Goal: Task Accomplishment & Management: Manage account settings

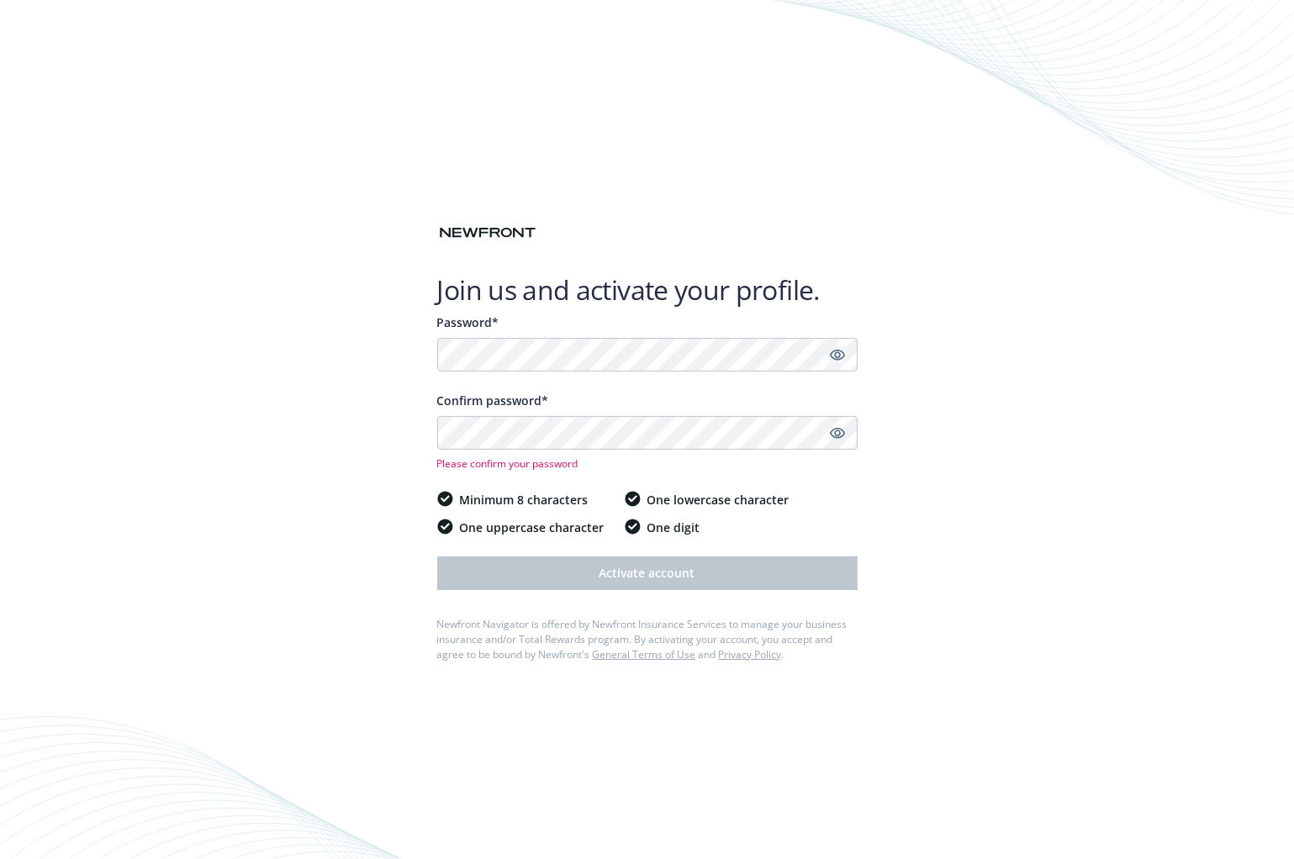
click at [842, 356] on icon "Show password" at bounding box center [837, 354] width 15 height 15
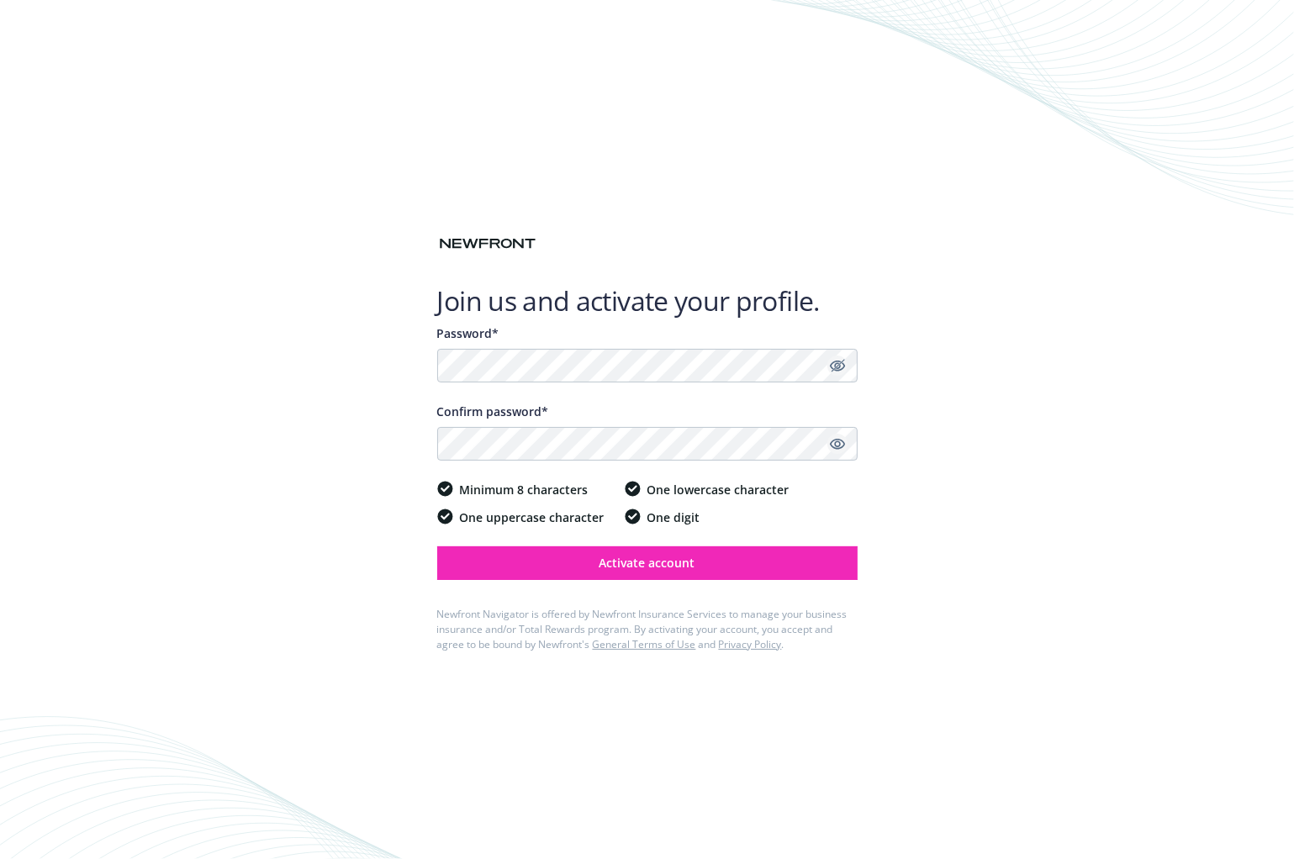
click at [840, 442] on icon "Show password" at bounding box center [836, 444] width 15 height 11
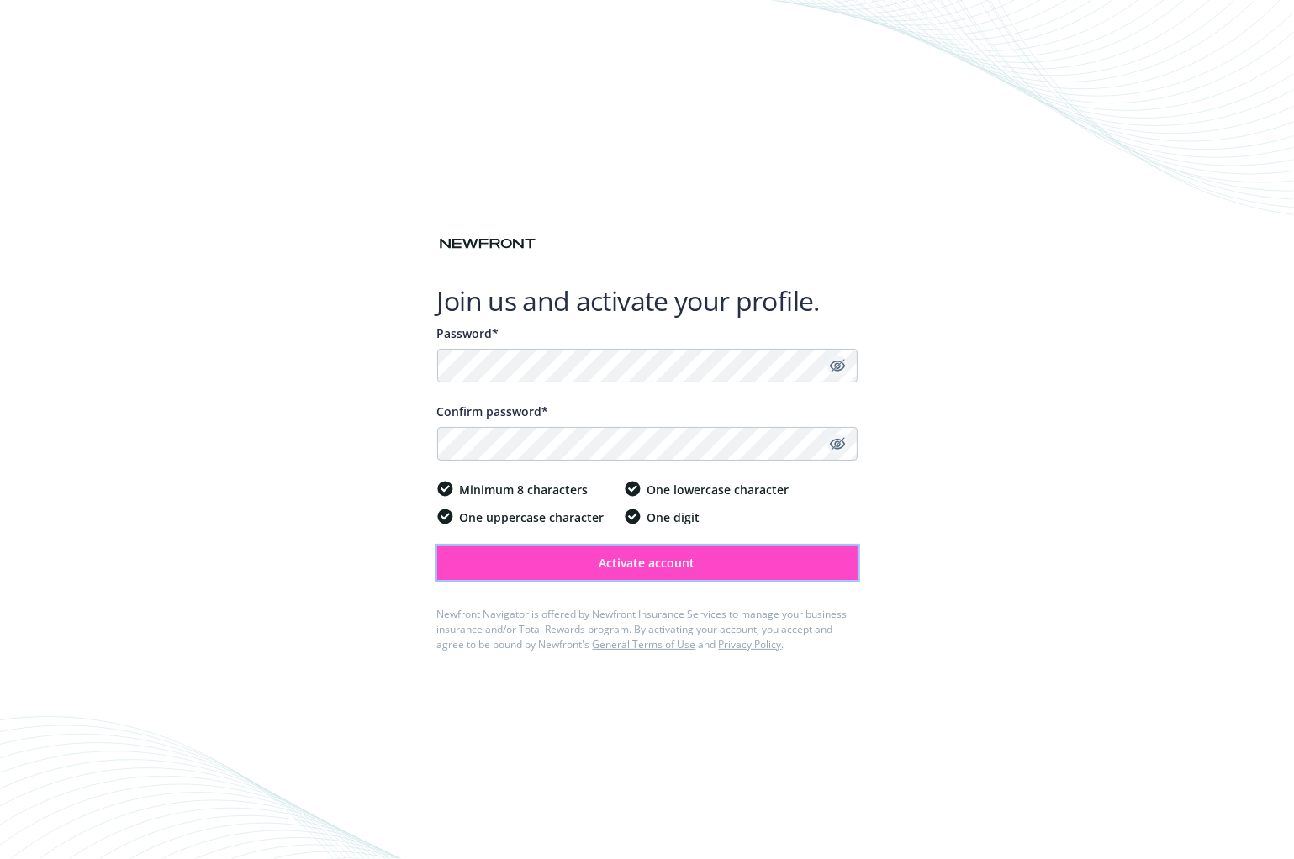
click at [662, 562] on span "Activate account" at bounding box center [647, 563] width 96 height 16
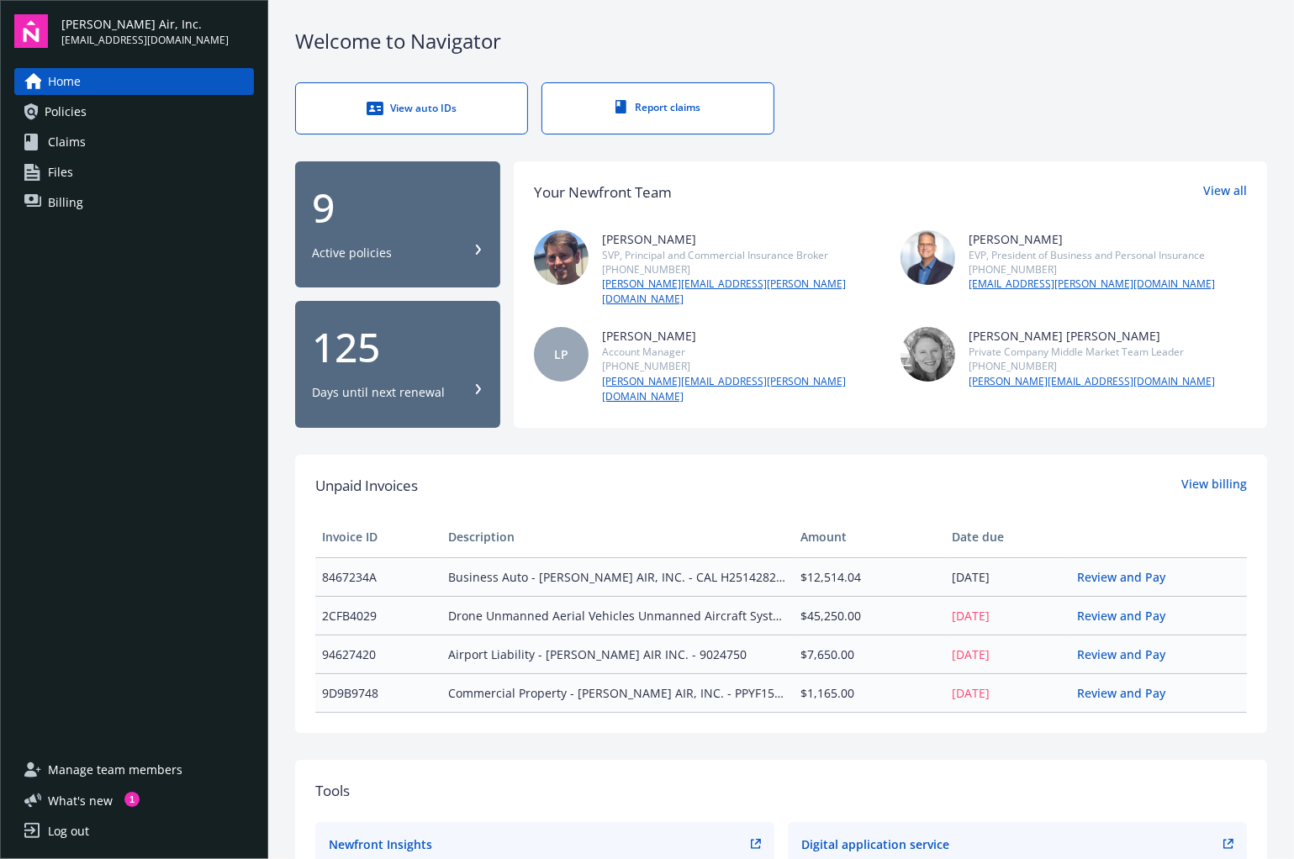
click at [77, 341] on div "Home Policies Claims Files Billing" at bounding box center [134, 402] width 240 height 668
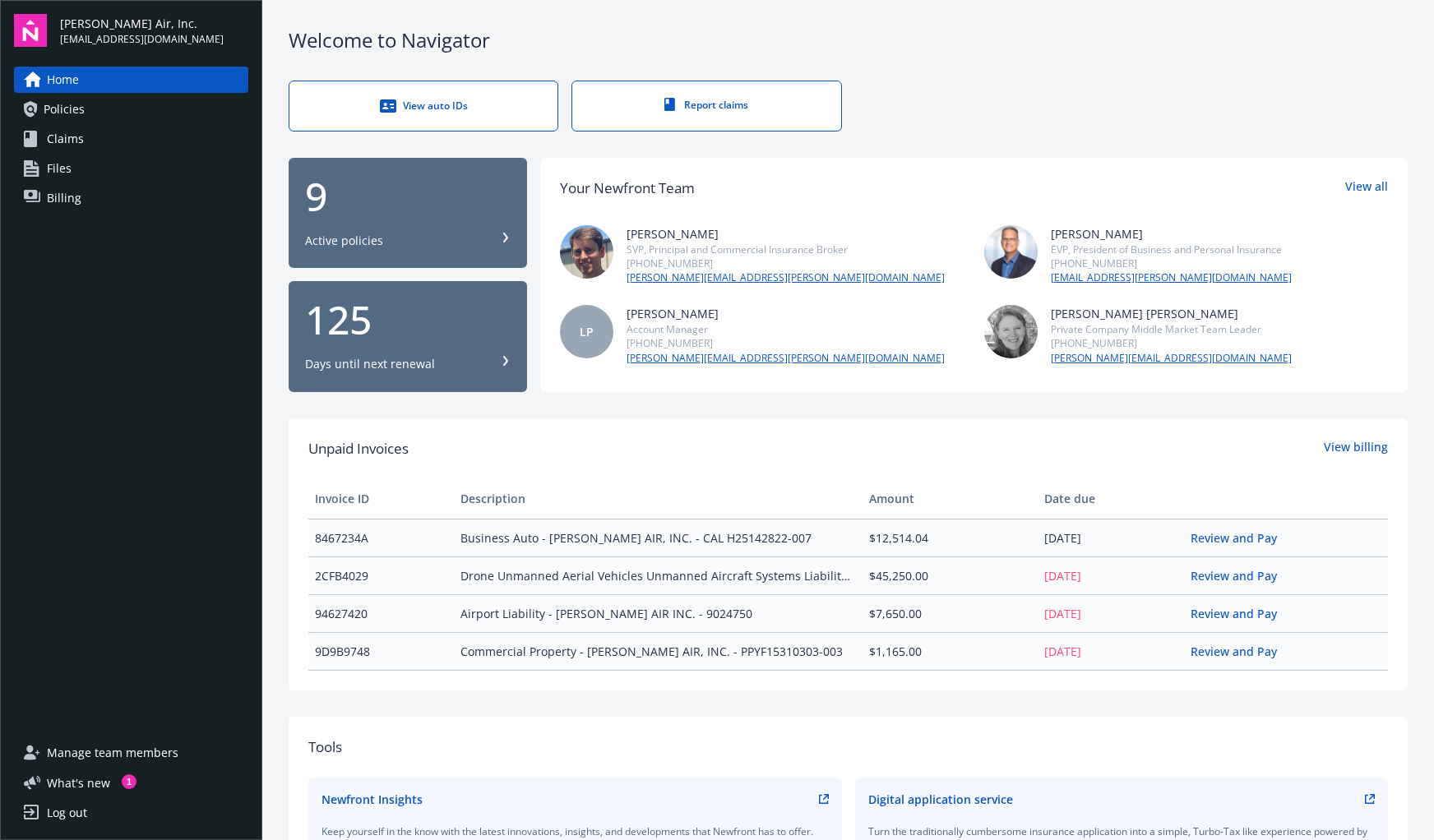
click at [84, 106] on link "Policies" at bounding box center [131, 109] width 235 height 26
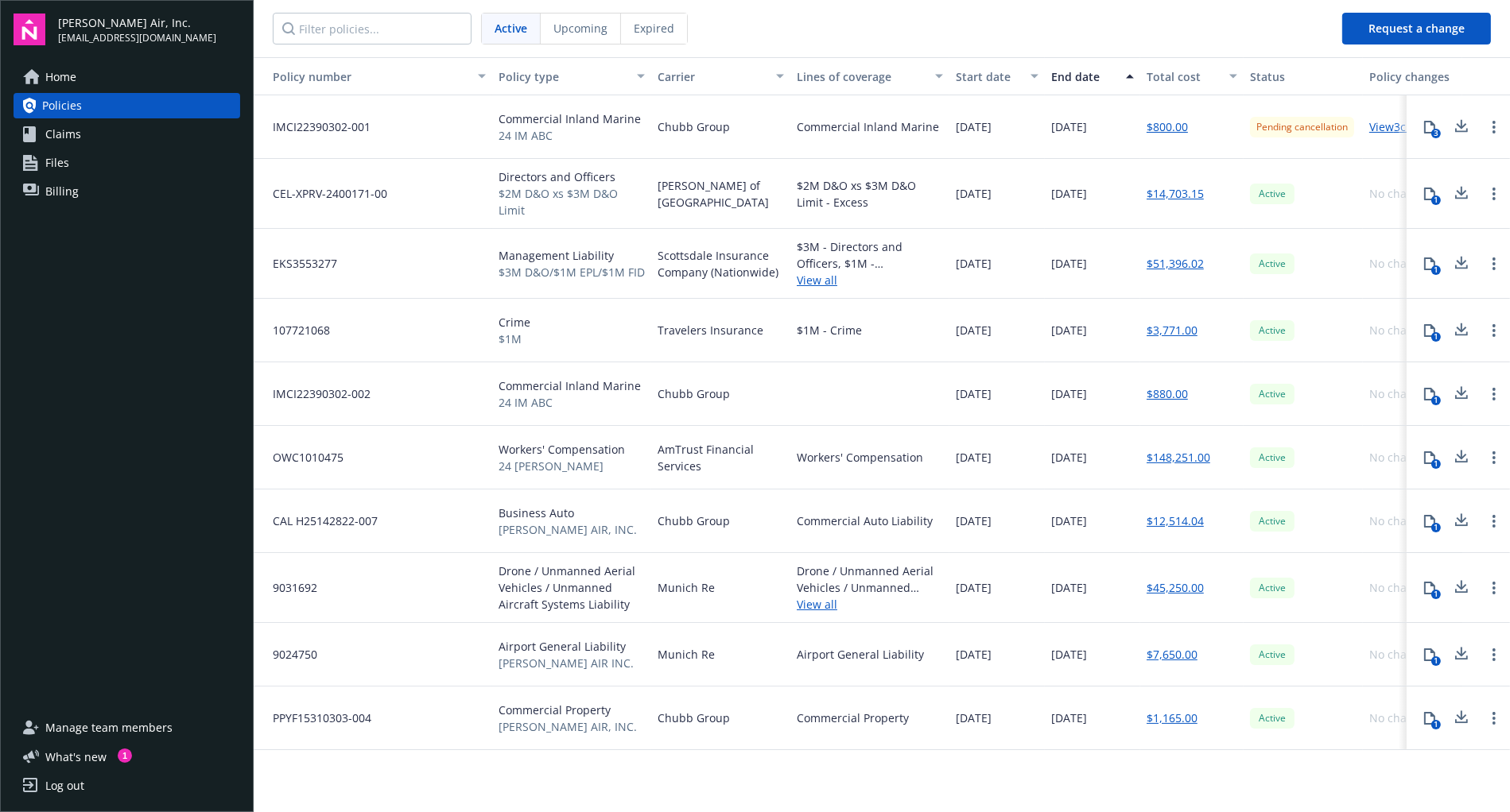
click at [78, 132] on span "Claims" at bounding box center [63, 134] width 36 height 26
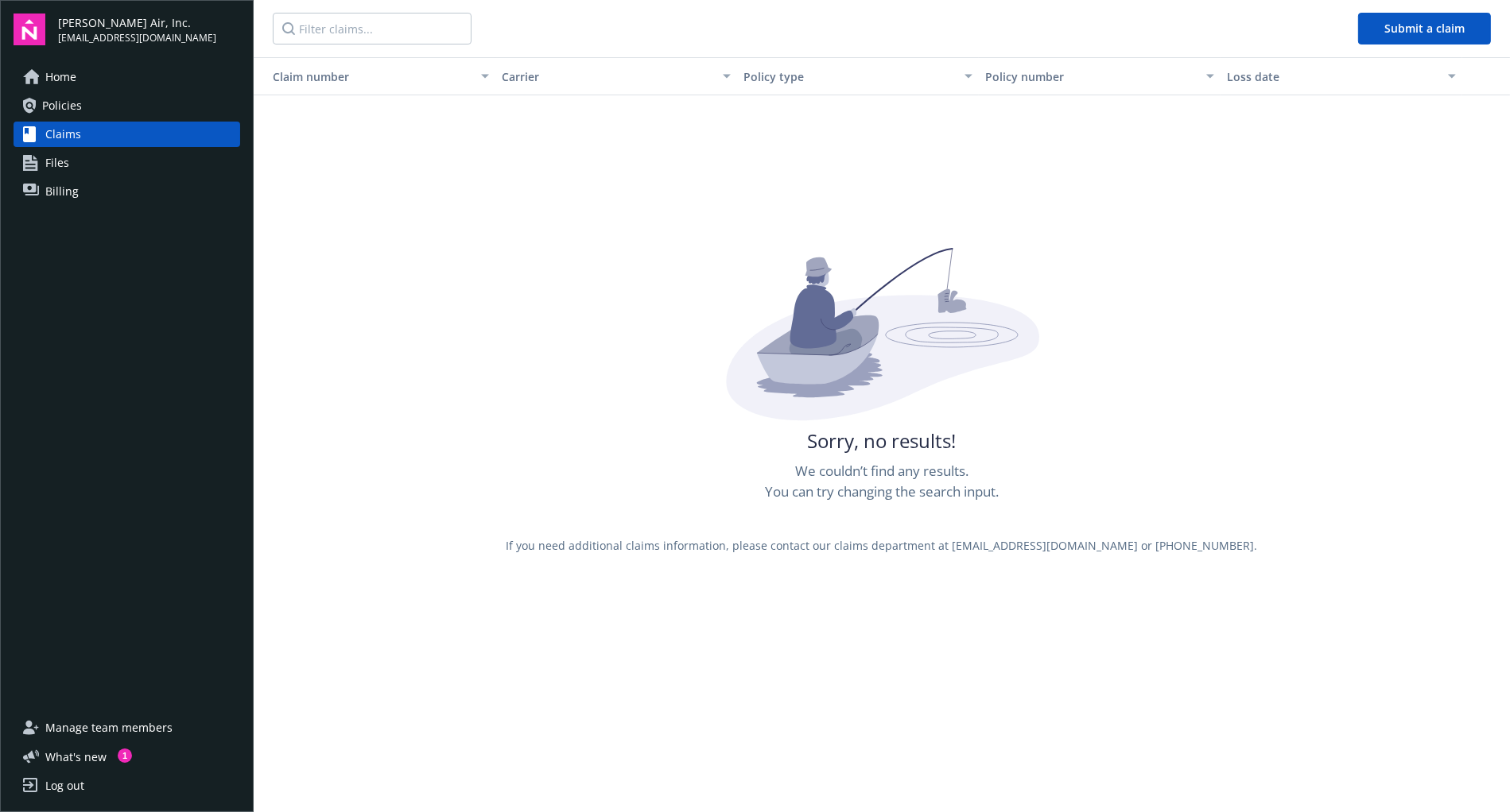
click at [63, 160] on span "Files" at bounding box center [57, 163] width 24 height 26
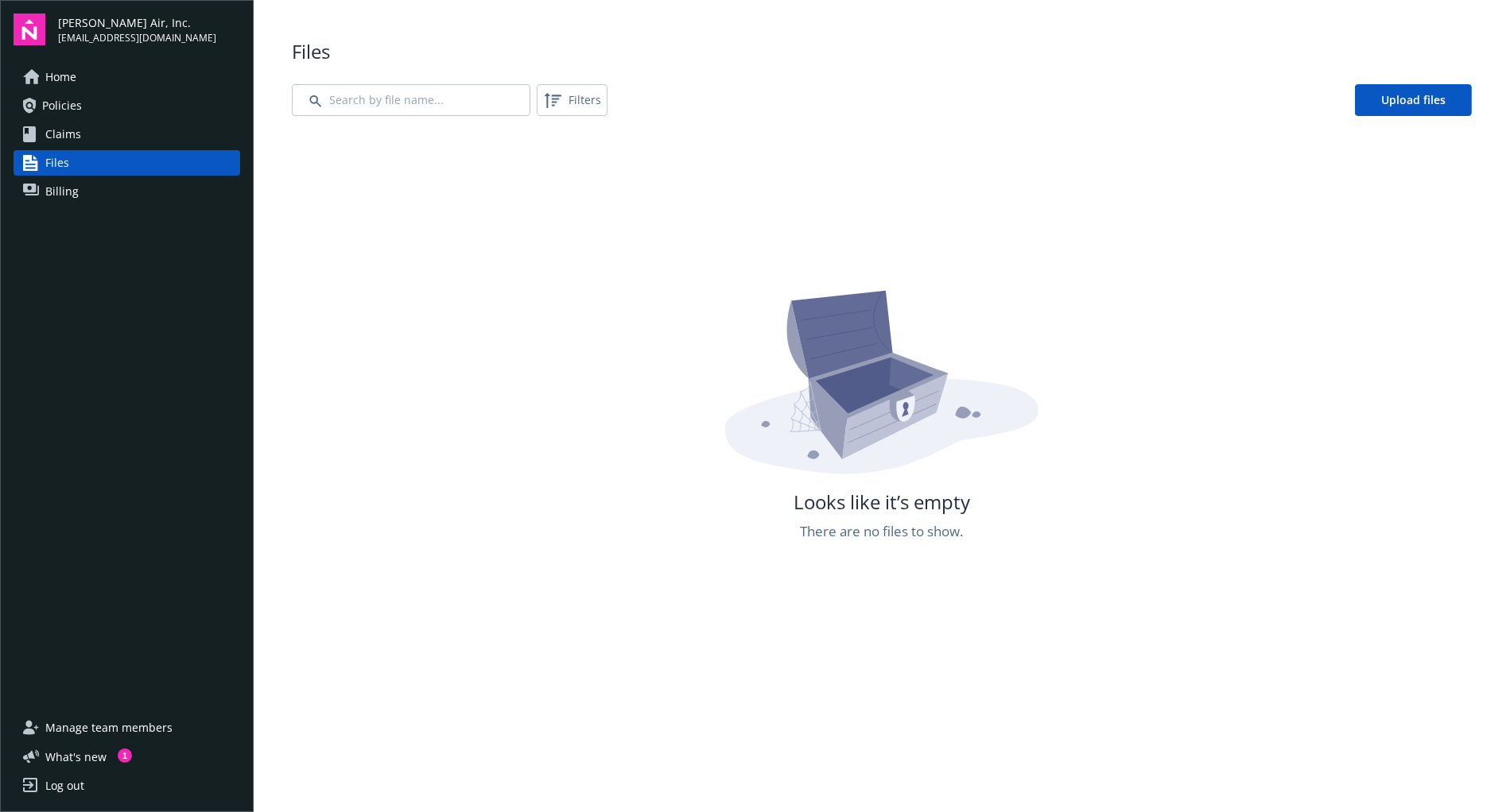
click at [63, 195] on span "Billing" at bounding box center [61, 191] width 33 height 26
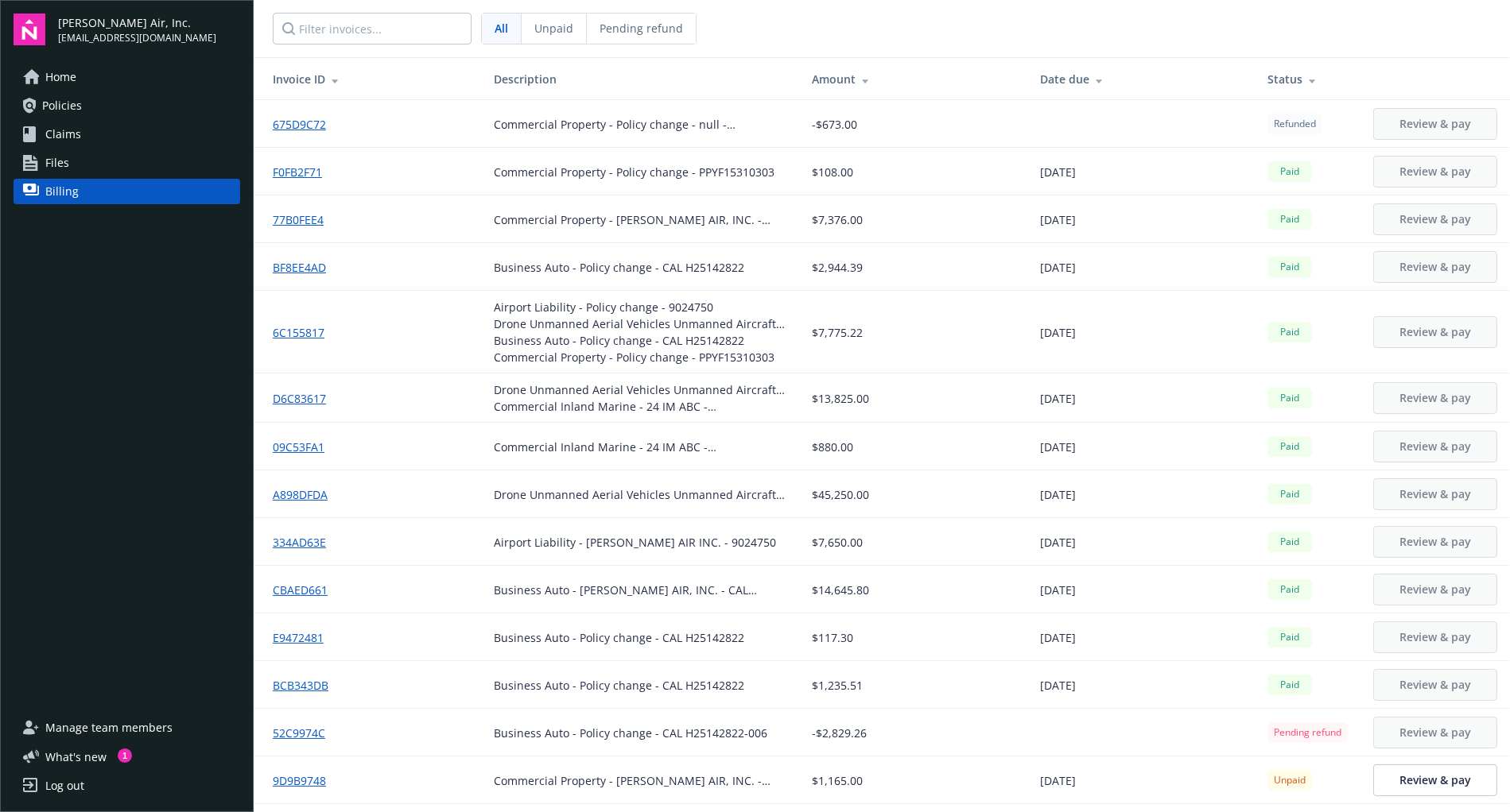
click at [130, 726] on span "Manage team members" at bounding box center [109, 728] width 128 height 26
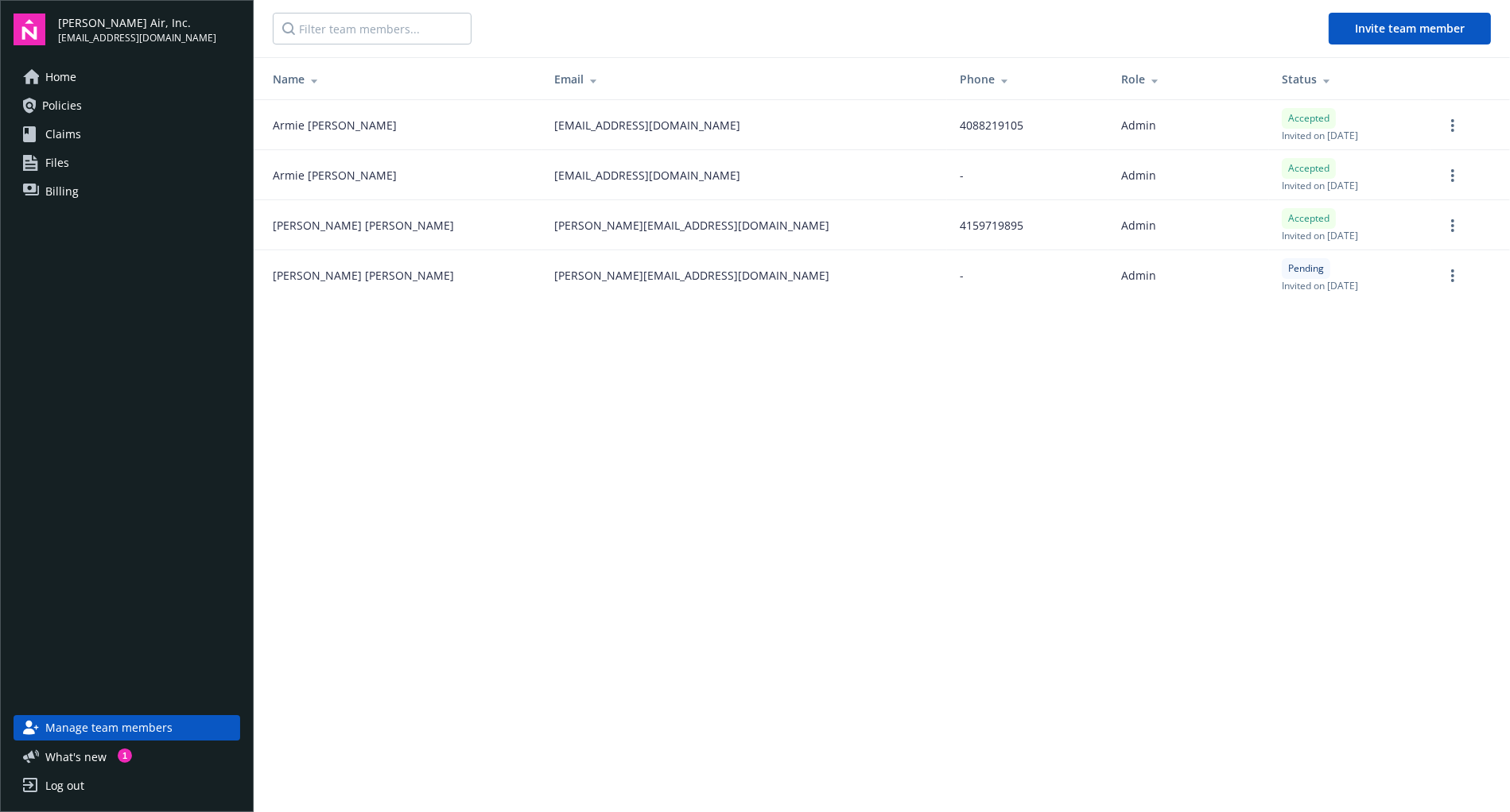
click at [60, 78] on span "Home" at bounding box center [61, 77] width 31 height 26
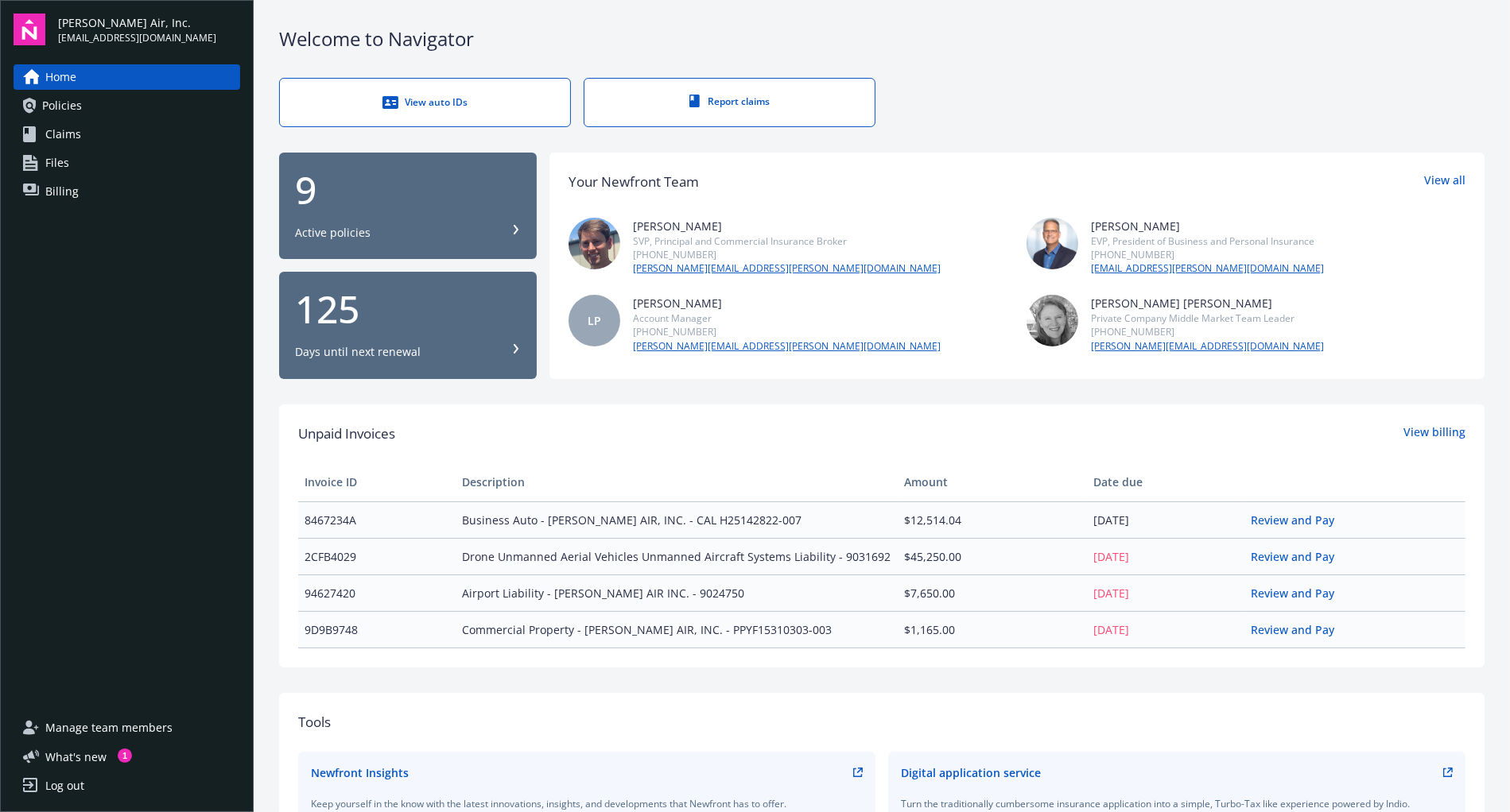
click at [70, 785] on div "Log out" at bounding box center [64, 786] width 39 height 26
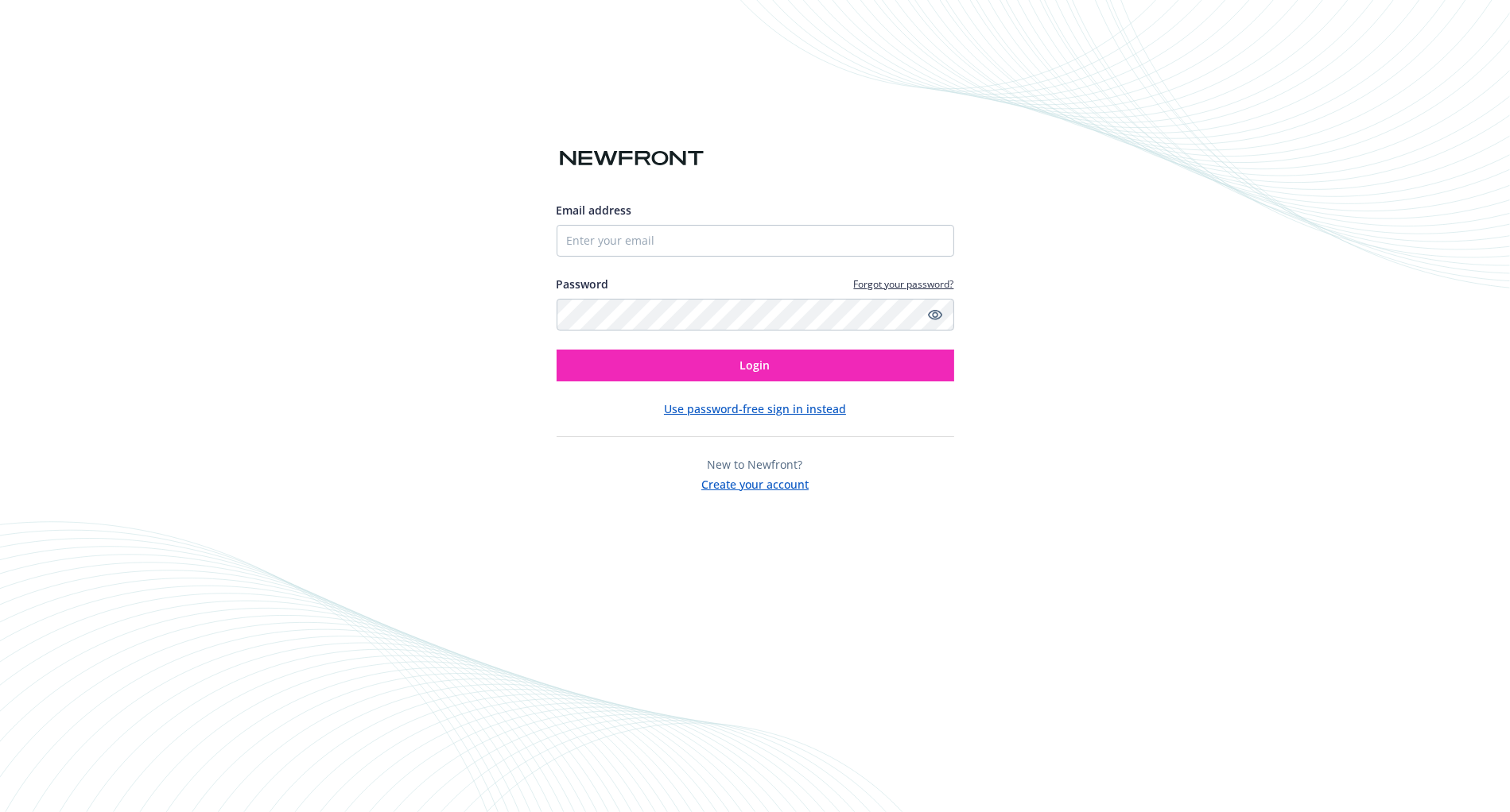
click at [652, 82] on div "Email address Password Forgot your password? Login Use password-free sign in in…" at bounding box center [755, 406] width 1510 height 812
click at [679, 243] on input "Email address" at bounding box center [755, 241] width 397 height 32
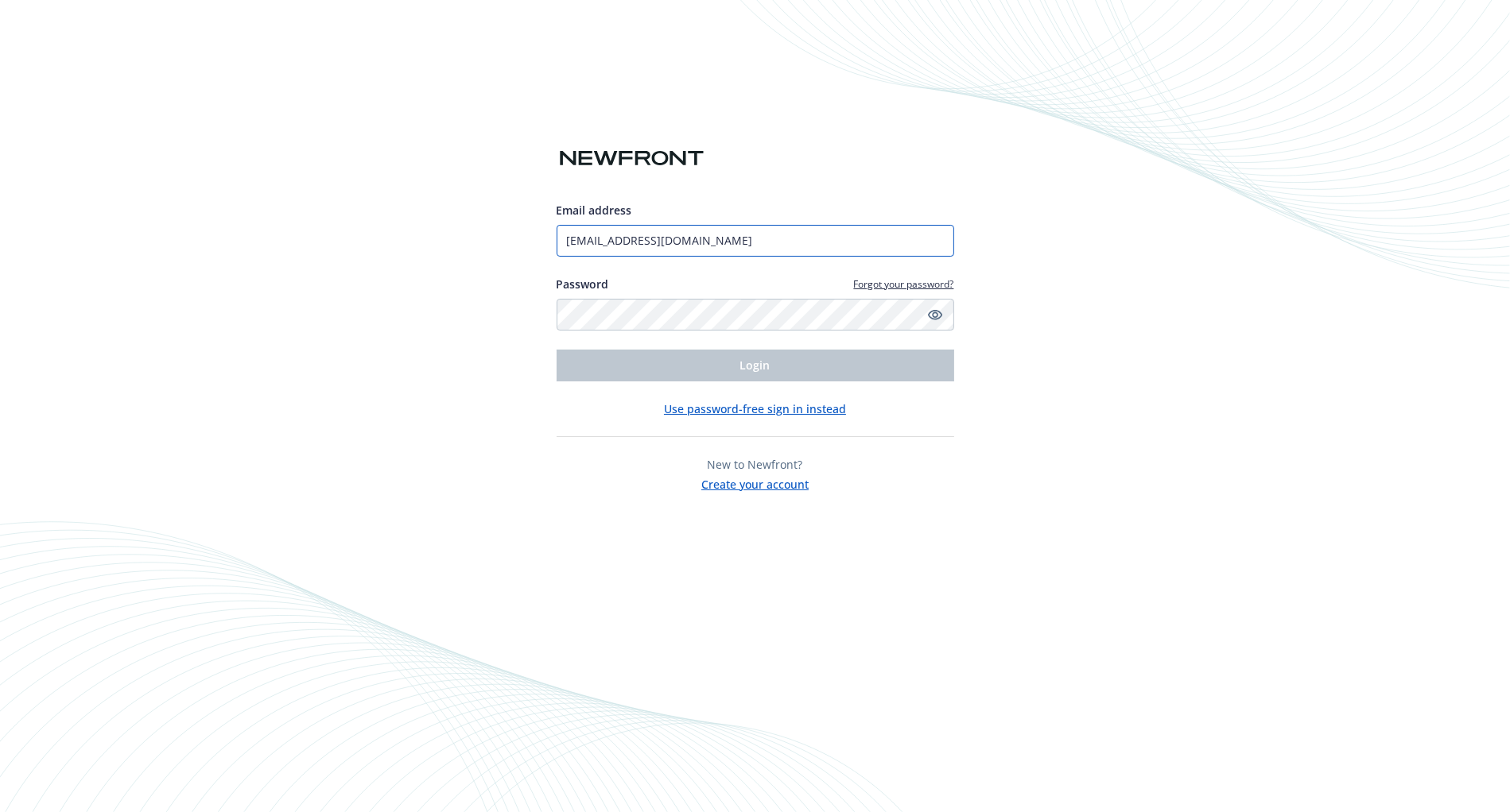
type input "armie.duterte@elroyair.com"
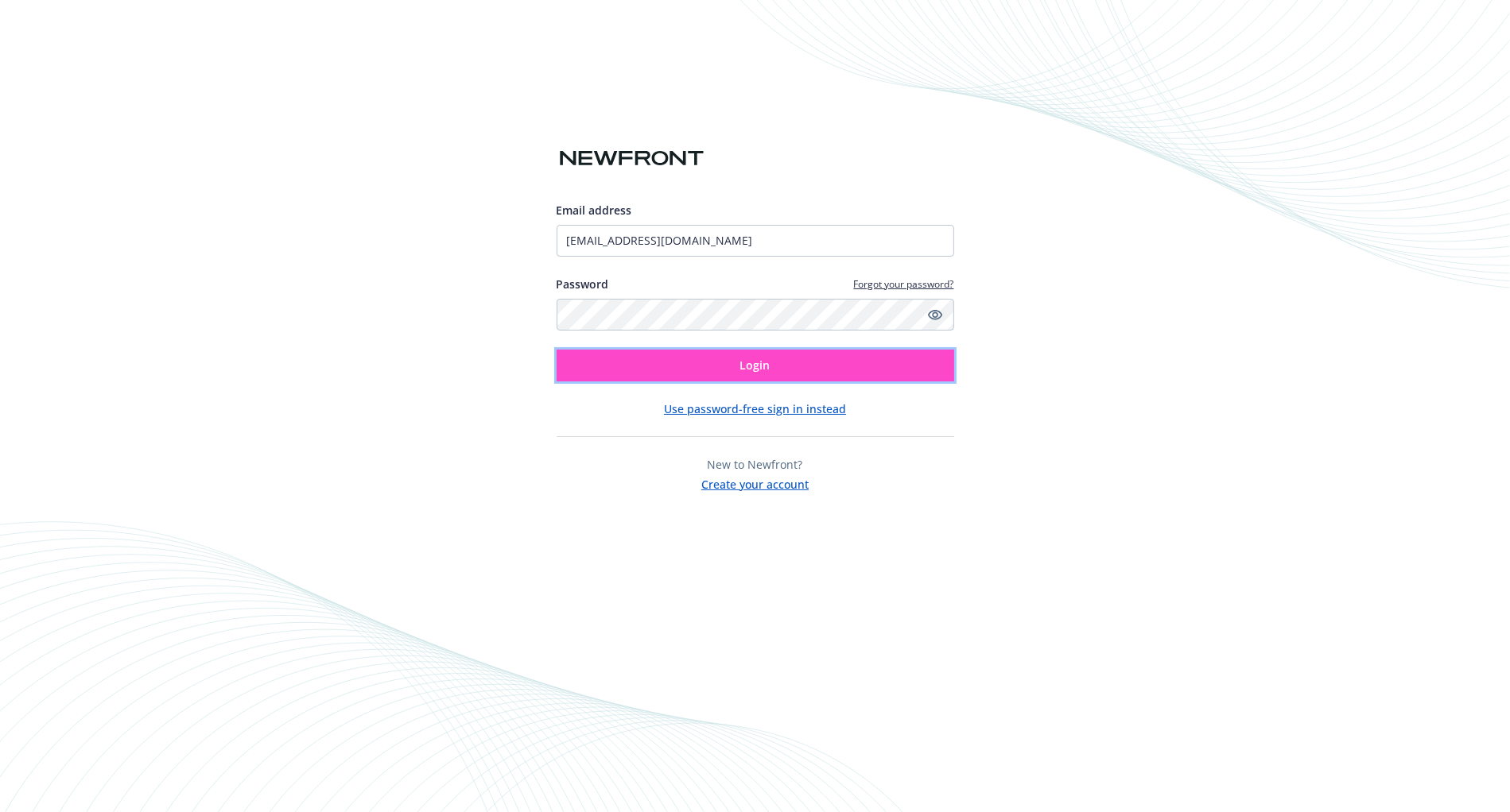
click at [671, 366] on button "Login" at bounding box center [755, 366] width 397 height 32
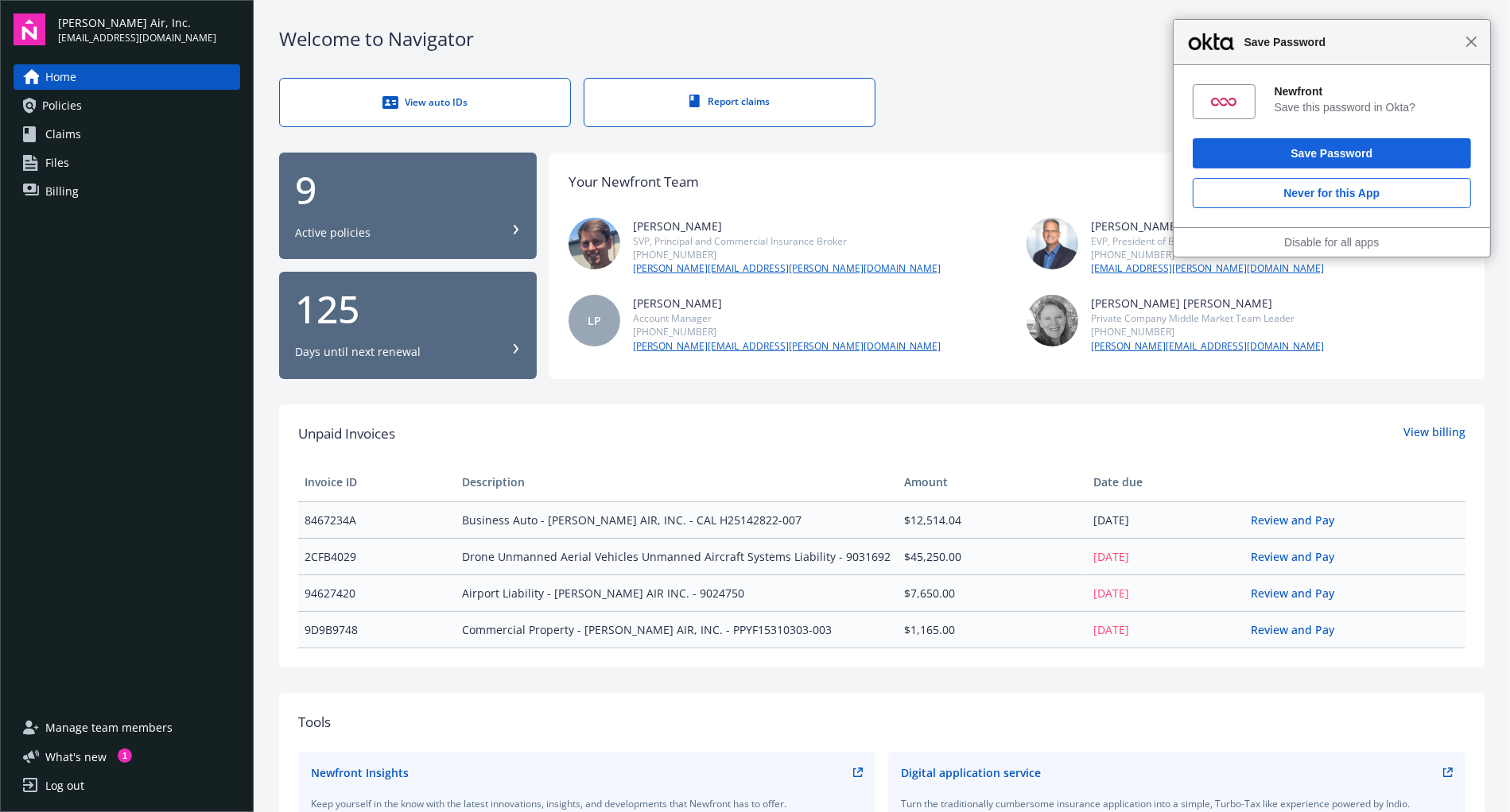
click at [1471, 39] on span "Close" at bounding box center [1471, 42] width 12 height 12
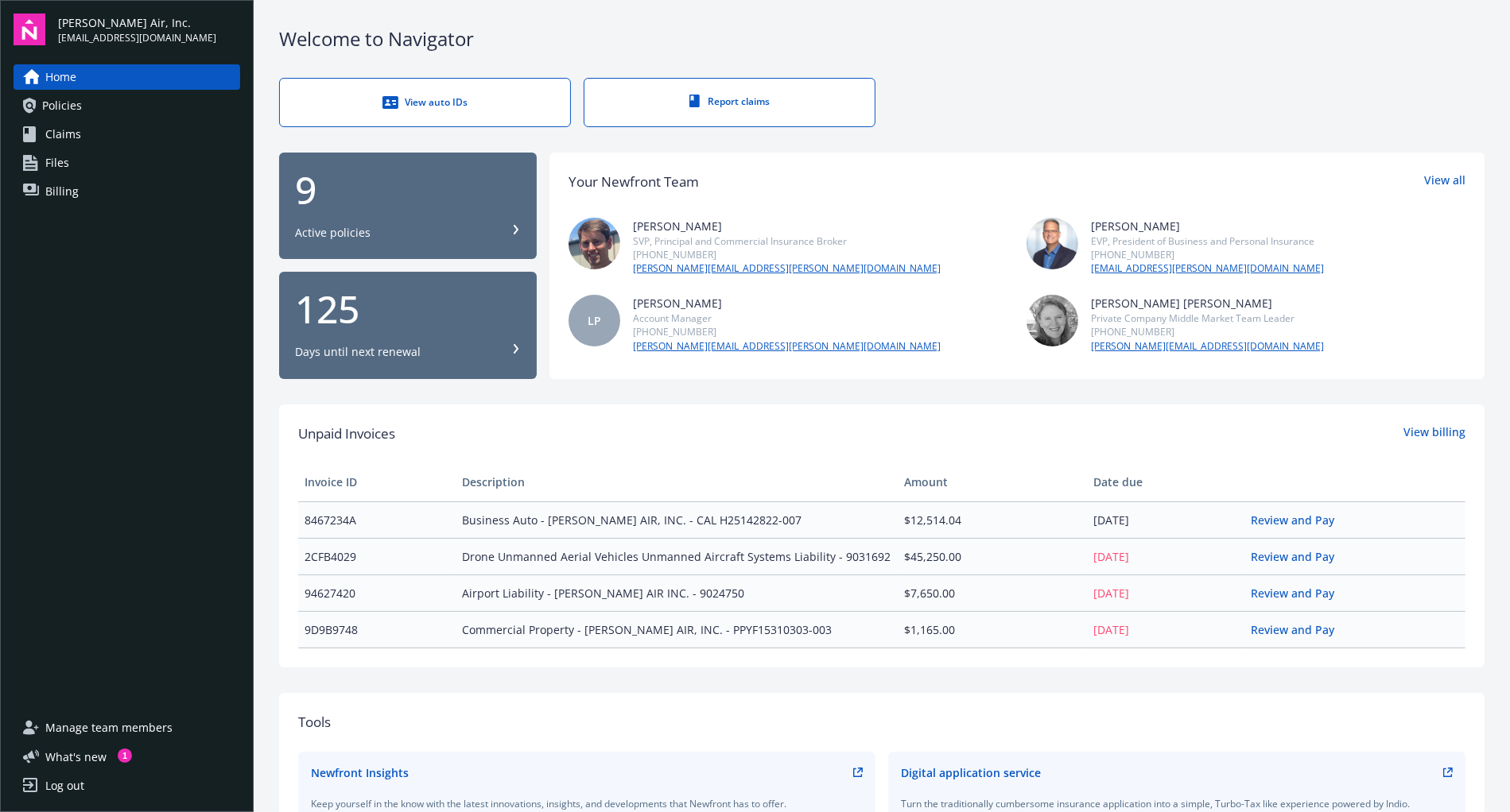
click at [68, 786] on div "Log out" at bounding box center [64, 786] width 39 height 26
